Goal: Task Accomplishment & Management: Use online tool/utility

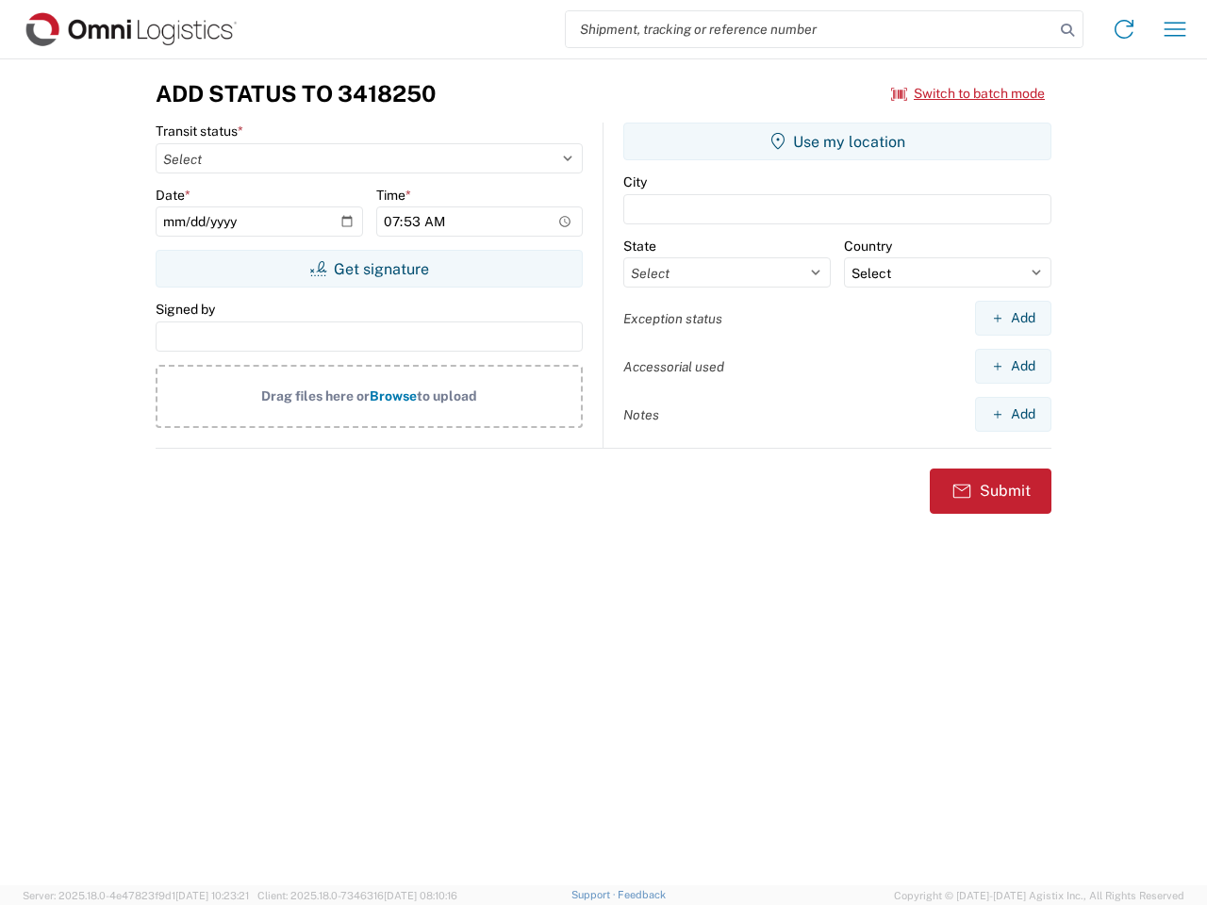
click at [810, 29] on input "search" at bounding box center [810, 29] width 488 height 36
click at [1067, 30] on icon at bounding box center [1067, 30] width 26 height 26
click at [1124, 29] on icon at bounding box center [1124, 29] width 30 height 30
click at [1175, 29] on icon "button" at bounding box center [1175, 29] width 22 height 14
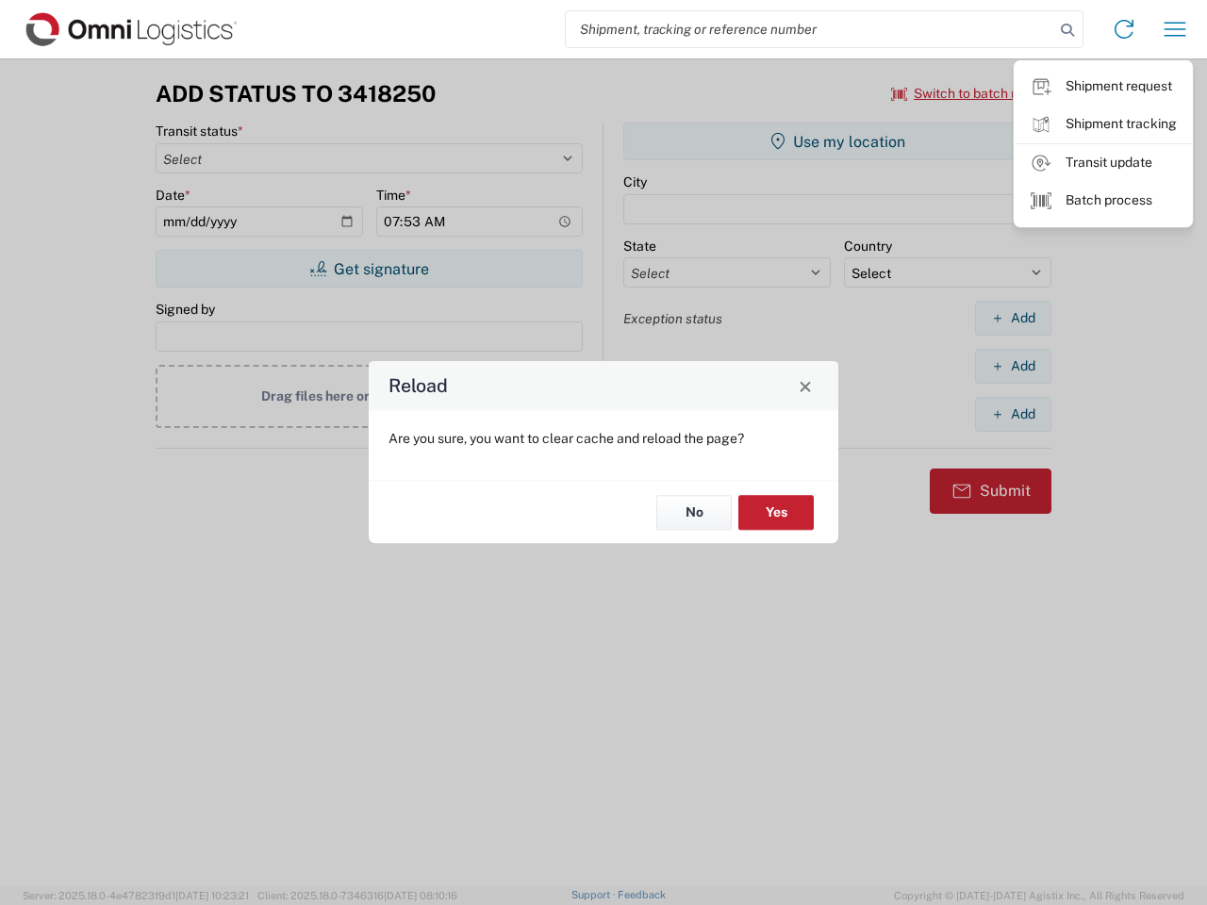
click at [968, 93] on div "Reload Are you sure, you want to clear cache and reload the page? No Yes" at bounding box center [603, 452] width 1207 height 905
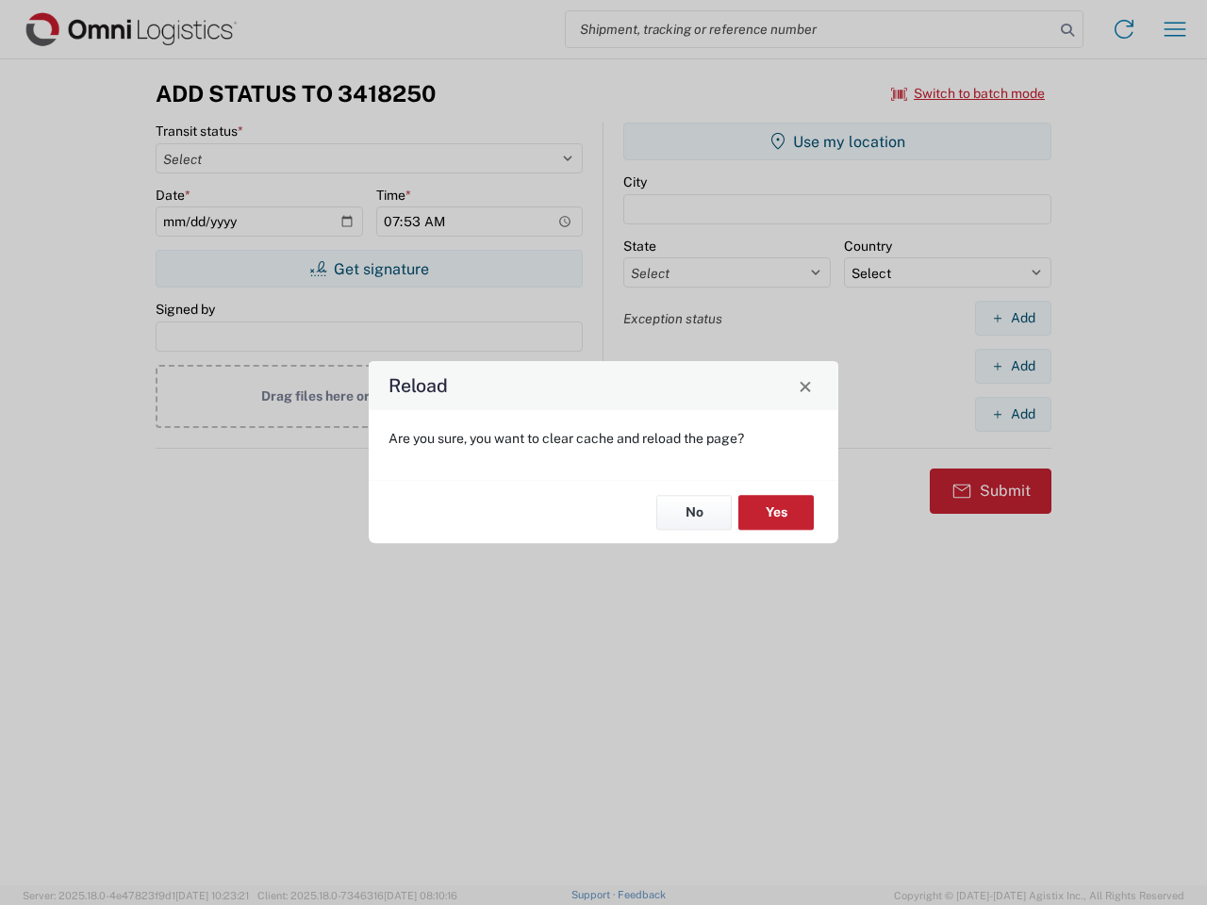
click at [369, 269] on div "Reload Are you sure, you want to clear cache and reload the page? No Yes" at bounding box center [603, 452] width 1207 height 905
click at [837, 141] on div "Reload Are you sure, you want to clear cache and reload the page? No Yes" at bounding box center [603, 452] width 1207 height 905
click at [1013, 318] on div "Reload Are you sure, you want to clear cache and reload the page? No Yes" at bounding box center [603, 452] width 1207 height 905
click at [1013, 366] on div "Reload Are you sure, you want to clear cache and reload the page? No Yes" at bounding box center [603, 452] width 1207 height 905
click at [1013, 414] on div "Reload Are you sure, you want to clear cache and reload the page? No Yes" at bounding box center [603, 452] width 1207 height 905
